Goal: Transaction & Acquisition: Purchase product/service

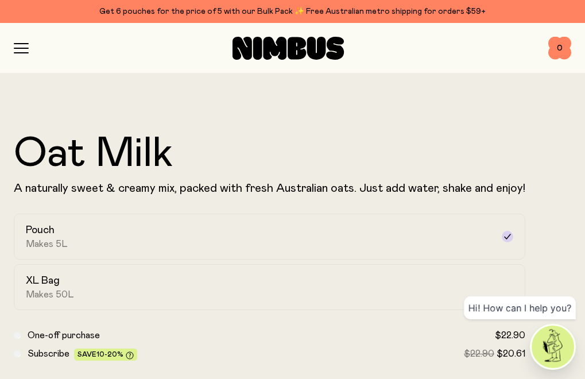
scroll to position [102, 0]
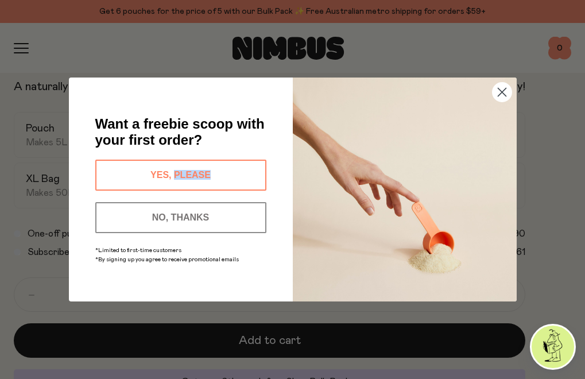
click at [160, 176] on button "YES, PLEASE" at bounding box center [180, 175] width 171 height 31
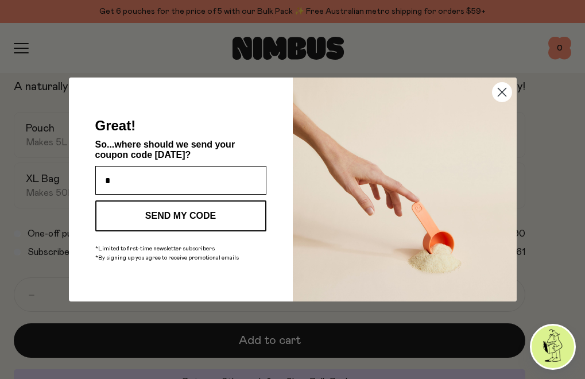
scroll to position [0, 0]
click at [195, 214] on button "SEND MY CODE" at bounding box center [180, 215] width 171 height 31
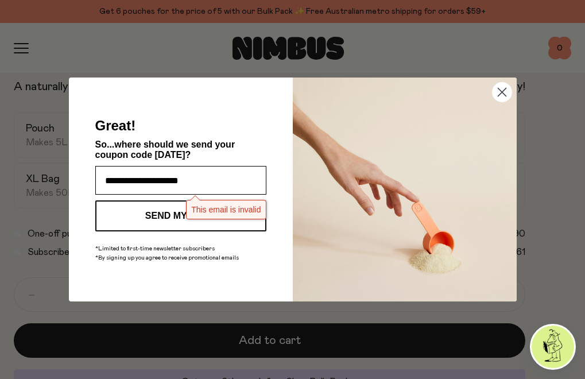
click at [200, 181] on input "**********" at bounding box center [180, 180] width 171 height 29
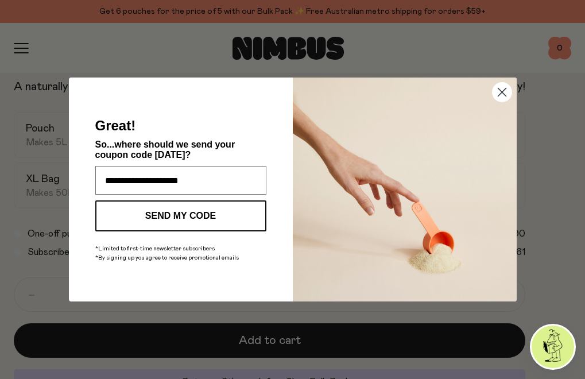
type input "**********"
click at [221, 215] on button "SEND MY CODE" at bounding box center [180, 215] width 171 height 31
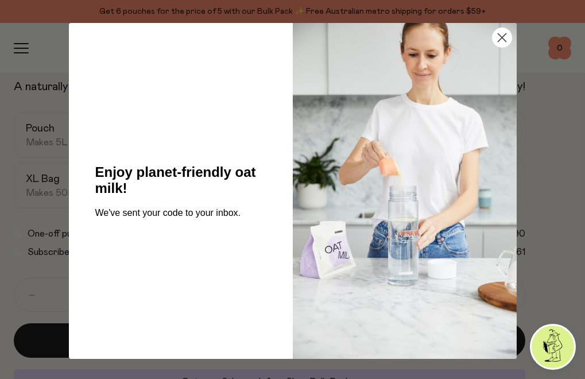
click at [500, 38] on circle "Close dialog" at bounding box center [501, 37] width 19 height 19
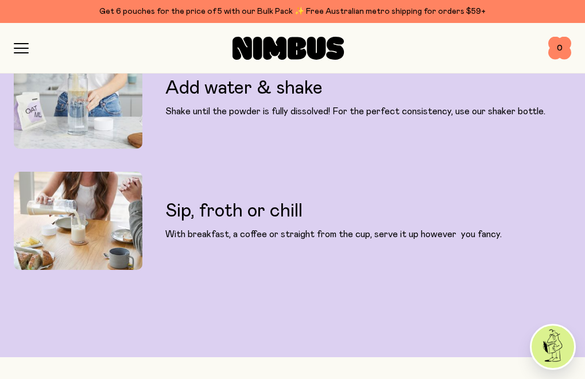
scroll to position [1148, 0]
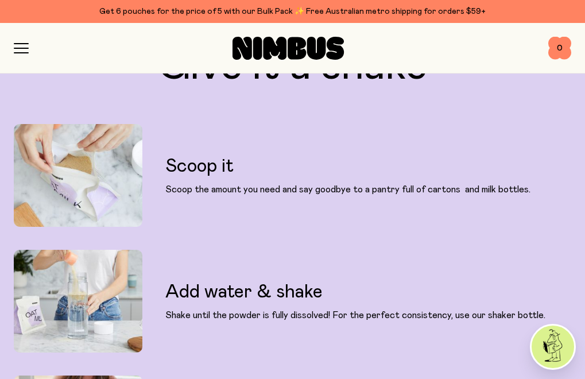
click at [23, 49] on icon "button" at bounding box center [21, 48] width 15 height 10
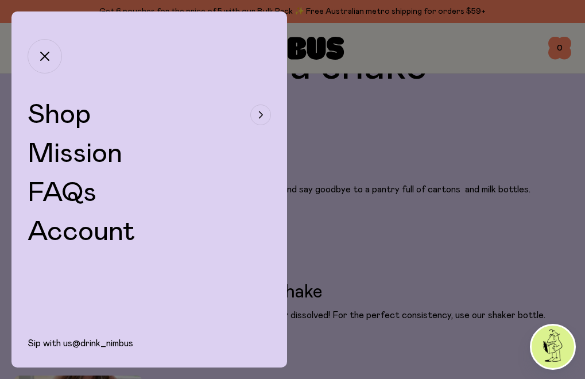
click at [51, 115] on span "Shop" at bounding box center [59, 115] width 63 height 28
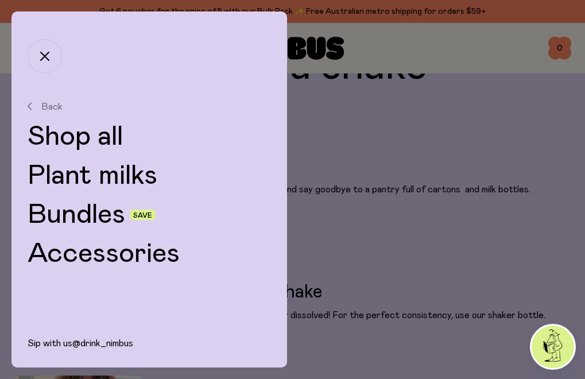
click at [83, 171] on link "Plant milks" at bounding box center [149, 176] width 243 height 28
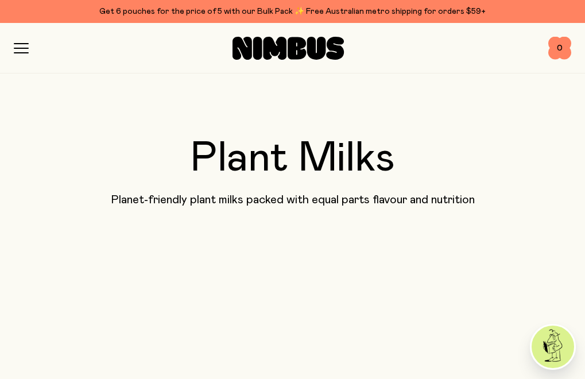
click at [316, 193] on p "Planet-friendly plant milks packed with equal parts flavour and nutrition" at bounding box center [292, 200] width 557 height 14
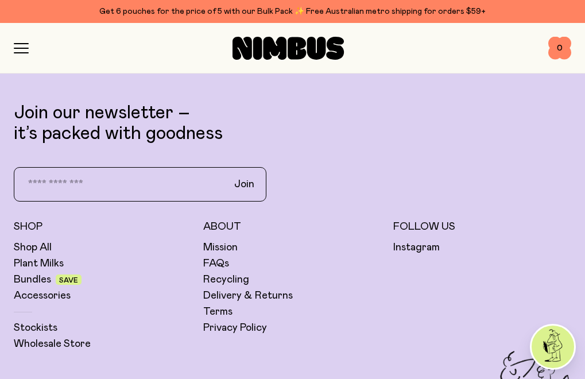
scroll to position [304, 0]
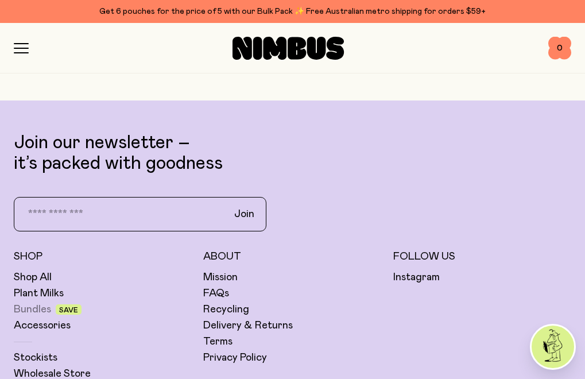
click at [37, 310] on link "Bundles" at bounding box center [32, 309] width 37 height 14
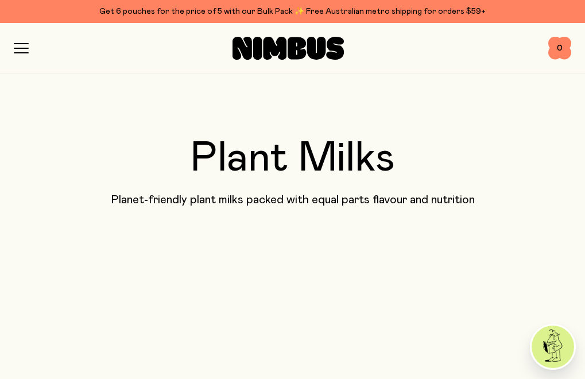
scroll to position [304, 0]
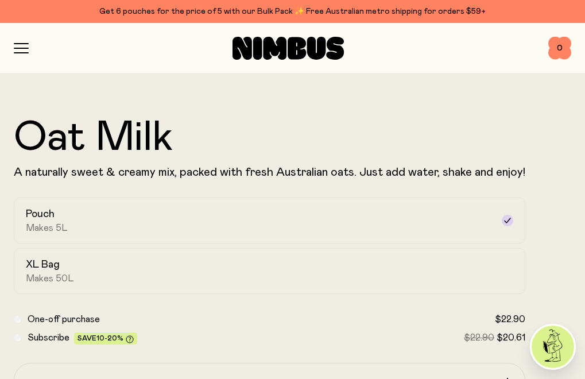
scroll to position [20, 0]
